Goal: Task Accomplishment & Management: Use online tool/utility

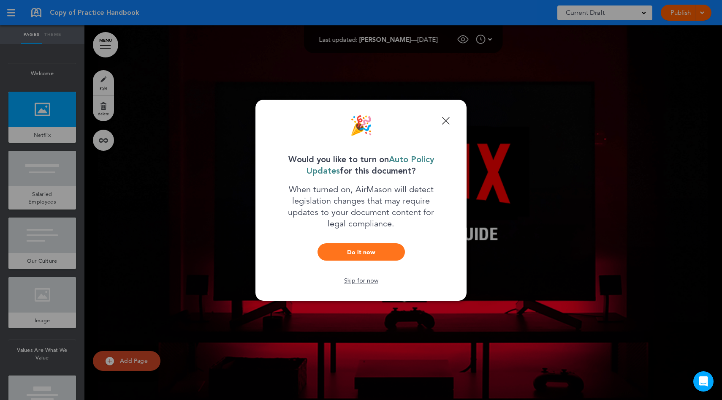
click at [445, 127] on div "🎉" at bounding box center [360, 126] width 177 height 19
click at [452, 115] on div "Done 🎉 Would you like to turn on Auto Policy Updates for this document? When tu…" at bounding box center [361, 200] width 211 height 201
click at [448, 117] on link "Done" at bounding box center [446, 121] width 8 height 8
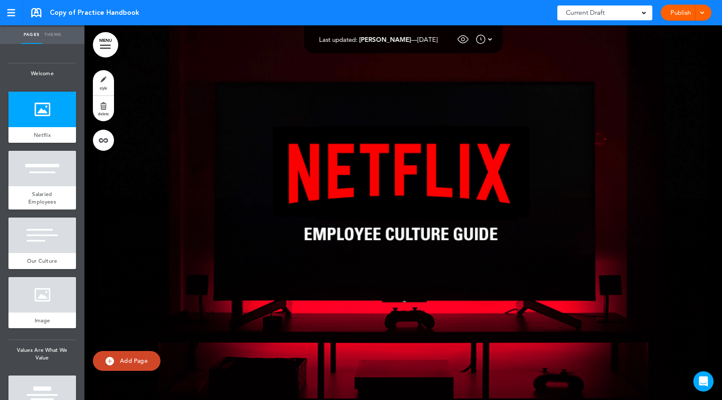
click at [683, 13] on link "Publish" at bounding box center [680, 13] width 27 height 16
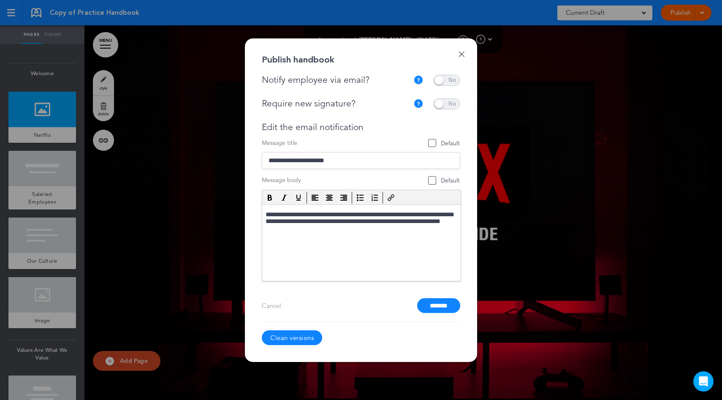
click at [460, 56] on link "Done" at bounding box center [462, 54] width 6 height 6
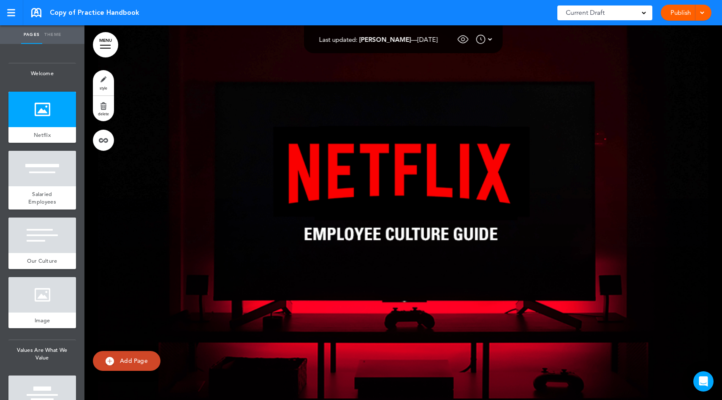
click at [700, 10] on span at bounding box center [701, 11] width 5 height 5
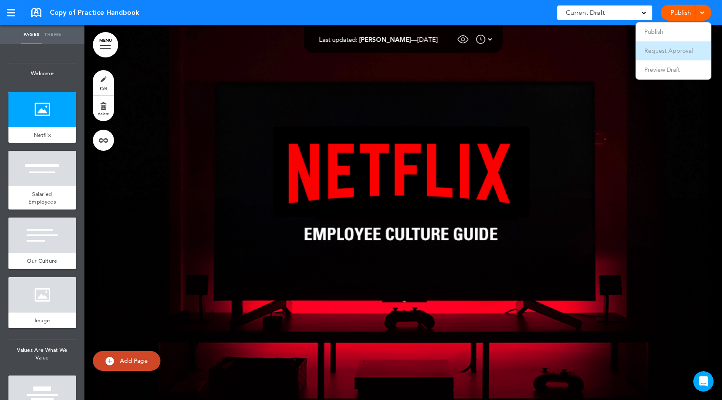
click at [681, 49] on span "Request Approval" at bounding box center [668, 51] width 49 height 8
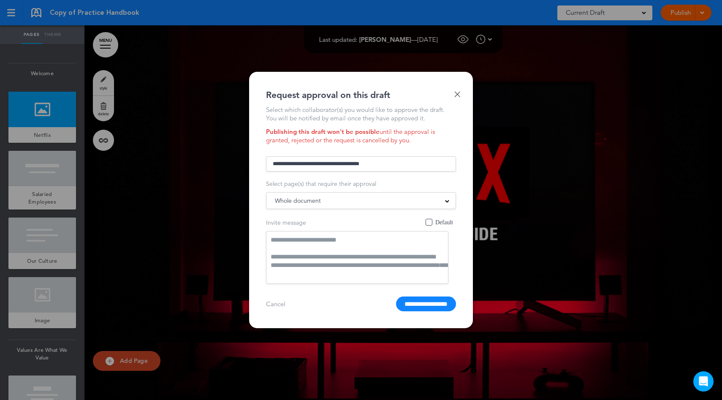
click at [359, 164] on input "text" at bounding box center [361, 163] width 190 height 15
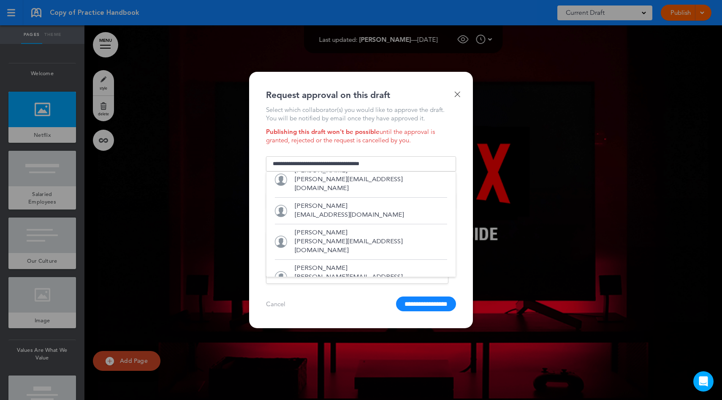
scroll to position [81, 0]
click at [397, 140] on div "Publishing this draft won't be possible until the approval is granted, rejected…" at bounding box center [361, 136] width 190 height 17
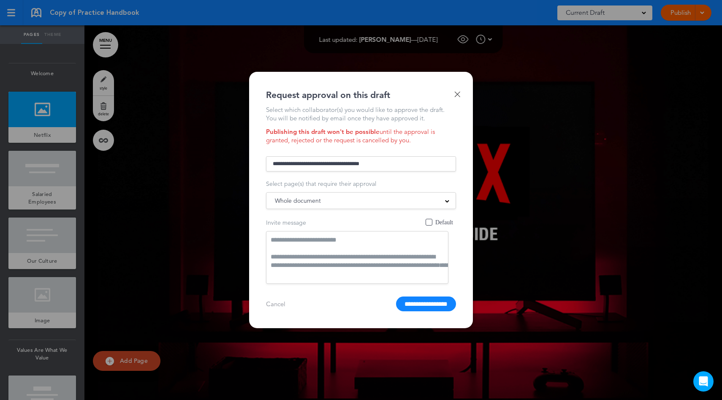
click at [395, 197] on div "Whole document" at bounding box center [360, 200] width 189 height 9
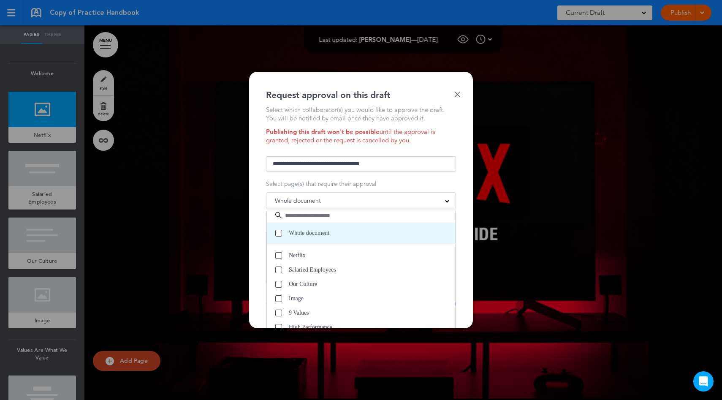
scroll to position [0, 0]
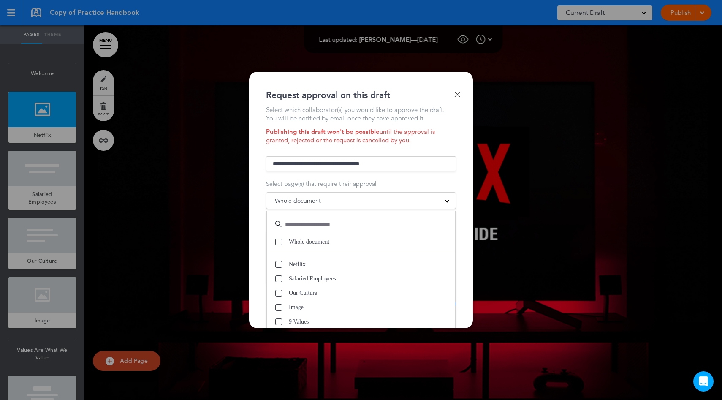
click at [335, 205] on div "Whole document Whole document Netflix Salaried Employees Our Culture Image 9 Va…" at bounding box center [361, 200] width 190 height 17
click at [315, 161] on input "text" at bounding box center [361, 163] width 190 height 15
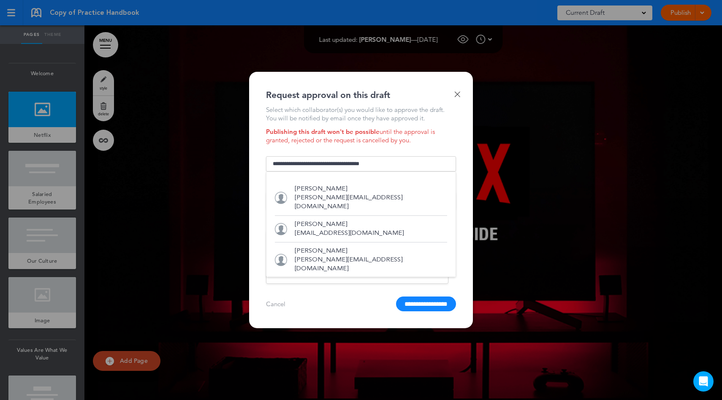
click at [340, 141] on div "Publishing this draft won't be possible until the approval is granted, rejected…" at bounding box center [361, 136] width 190 height 17
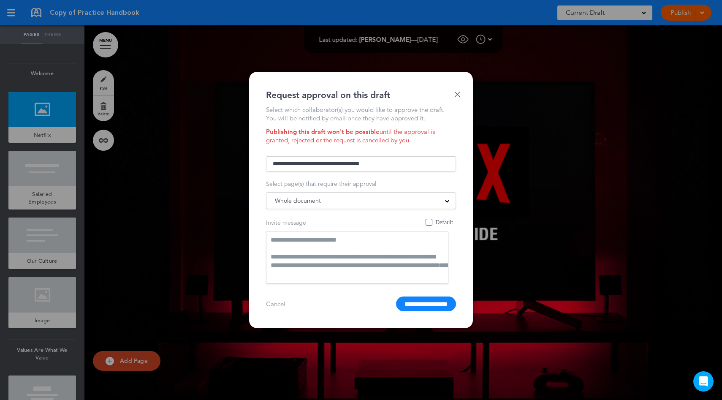
click at [457, 92] on link "Done" at bounding box center [457, 94] width 6 height 6
